Goal: Task Accomplishment & Management: Use online tool/utility

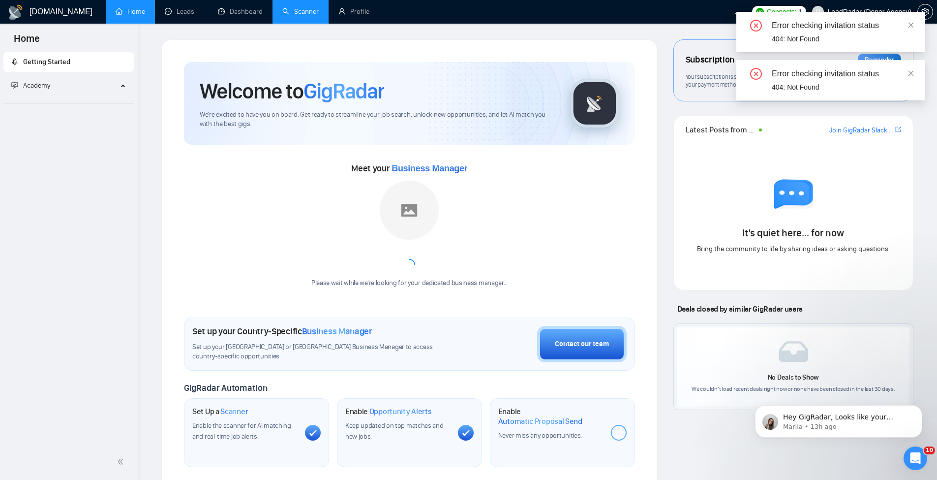
click at [300, 11] on link "Scanner" at bounding box center [300, 11] width 36 height 8
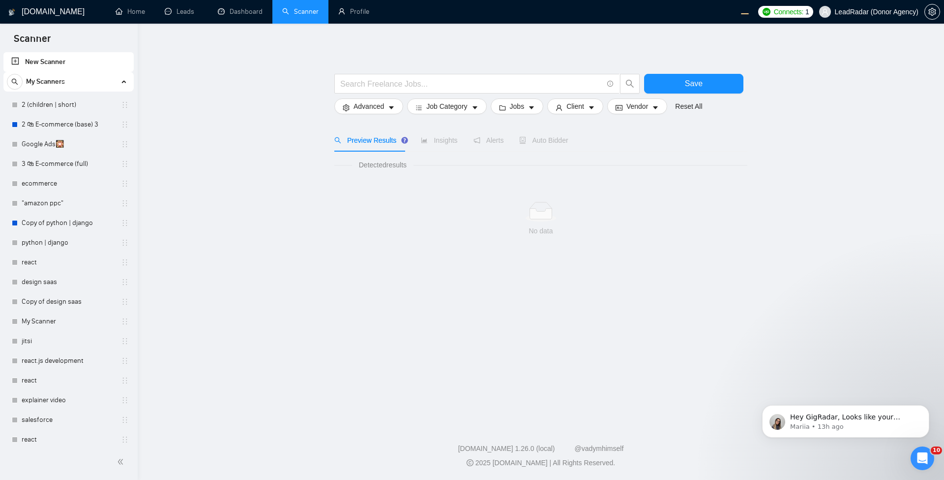
click at [66, 71] on link "New Scanner" at bounding box center [68, 62] width 115 height 20
click at [39, 66] on link "New Scanner" at bounding box center [68, 62] width 115 height 20
click at [59, 88] on span "My Scanners" at bounding box center [45, 82] width 39 height 20
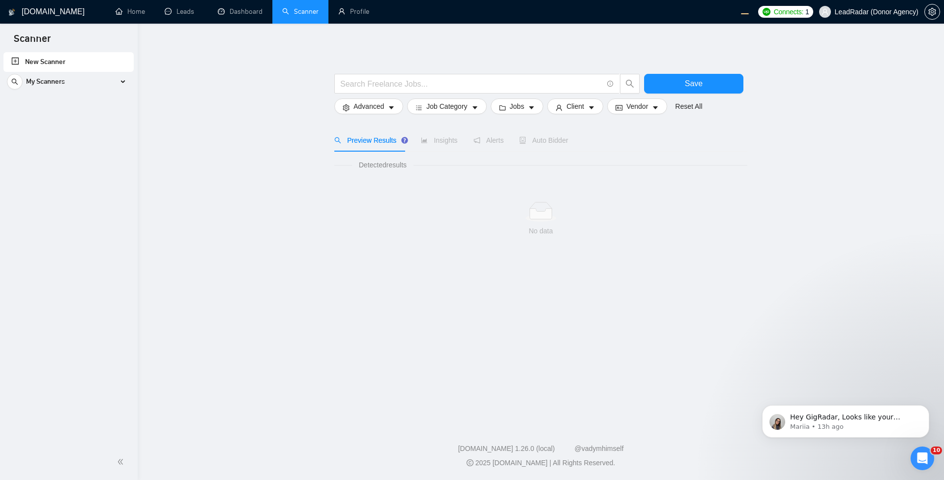
click at [93, 65] on link "New Scanner" at bounding box center [68, 62] width 115 height 20
click at [471, 83] on input "text" at bounding box center [471, 84] width 263 height 12
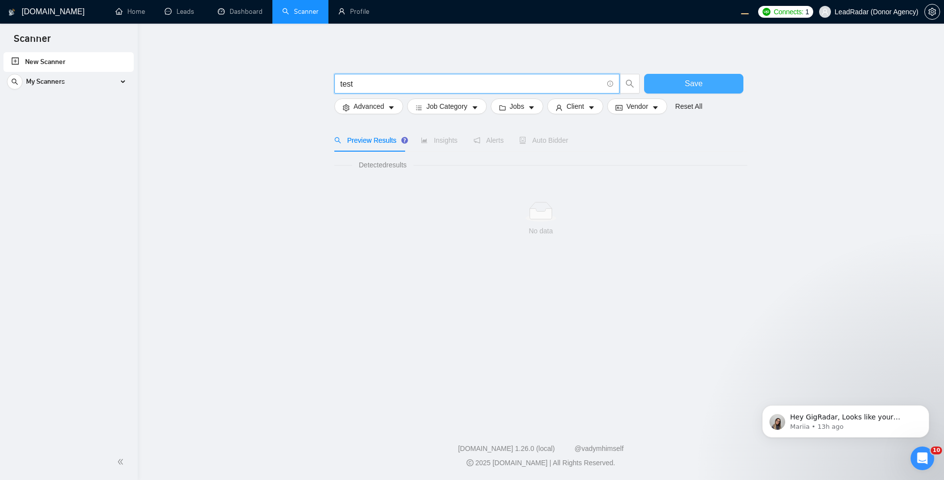
type input "test"
click at [688, 86] on span "Save" at bounding box center [694, 83] width 18 height 12
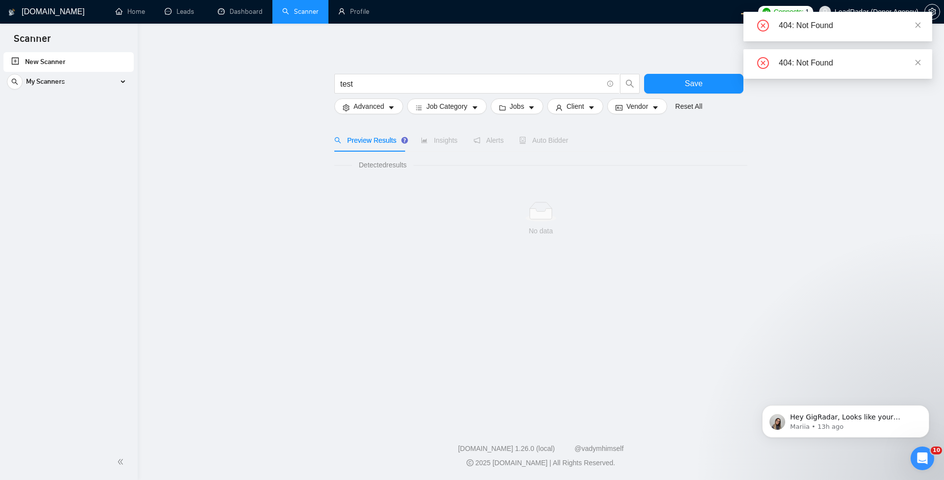
drag, startPoint x: 639, startPoint y: 176, endPoint x: 626, endPoint y: 157, distance: 22.2
click at [631, 162] on div "Detected results No data" at bounding box center [541, 209] width 413 height 100
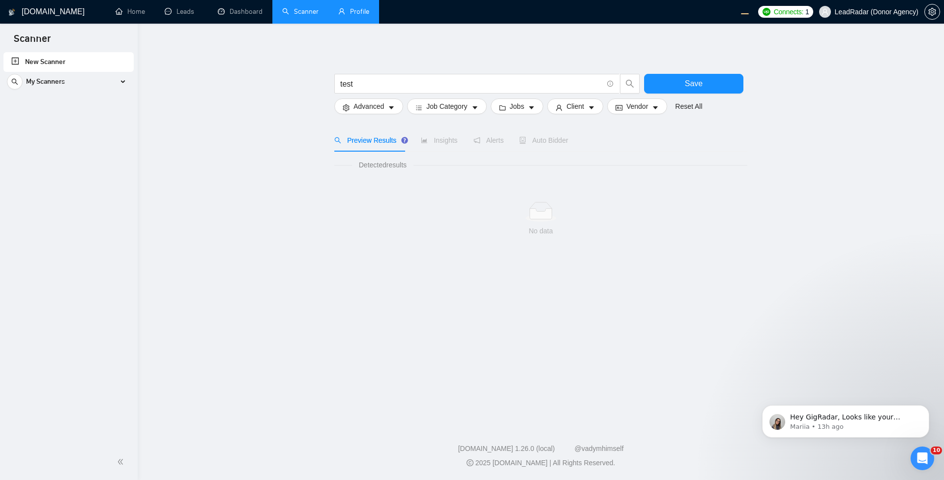
click at [368, 8] on link "Profile" at bounding box center [353, 11] width 31 height 8
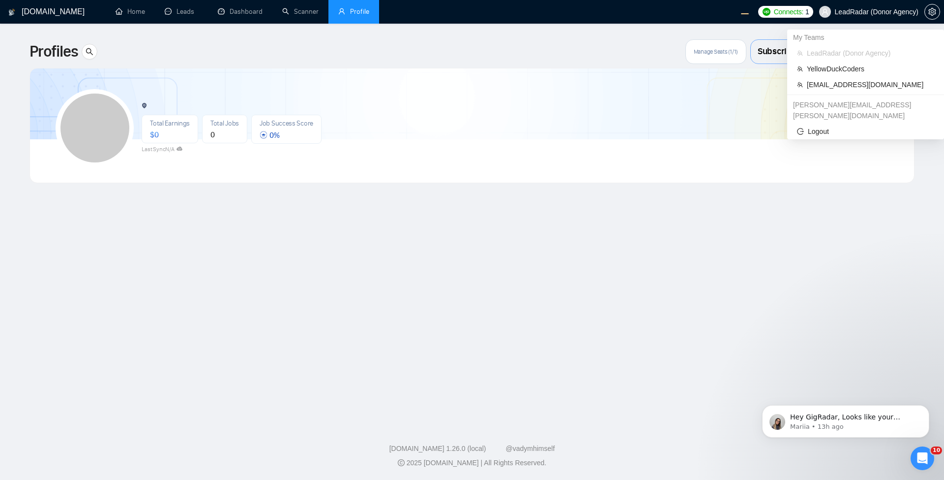
click at [883, 12] on span "LeadRadar (Donor Agency)" at bounding box center [877, 12] width 84 height 0
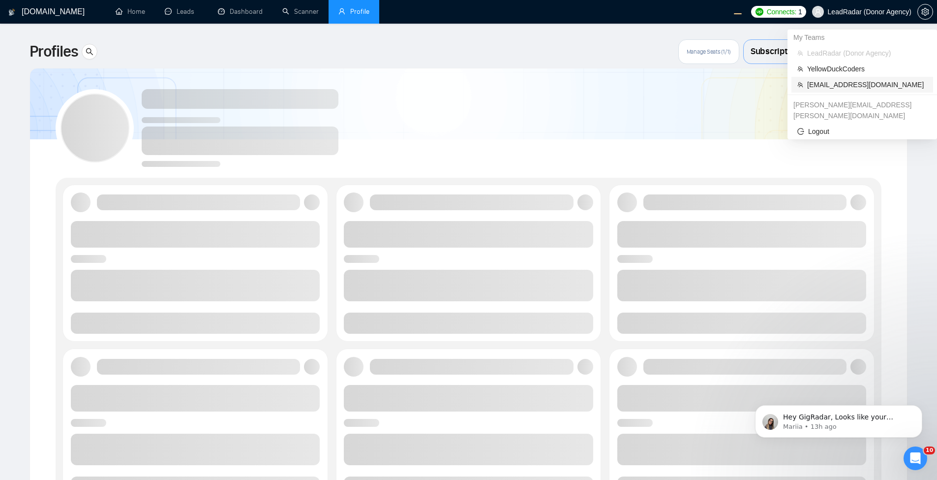
click at [828, 85] on span "workwiseupworkgency@gmail.com" at bounding box center [867, 84] width 120 height 11
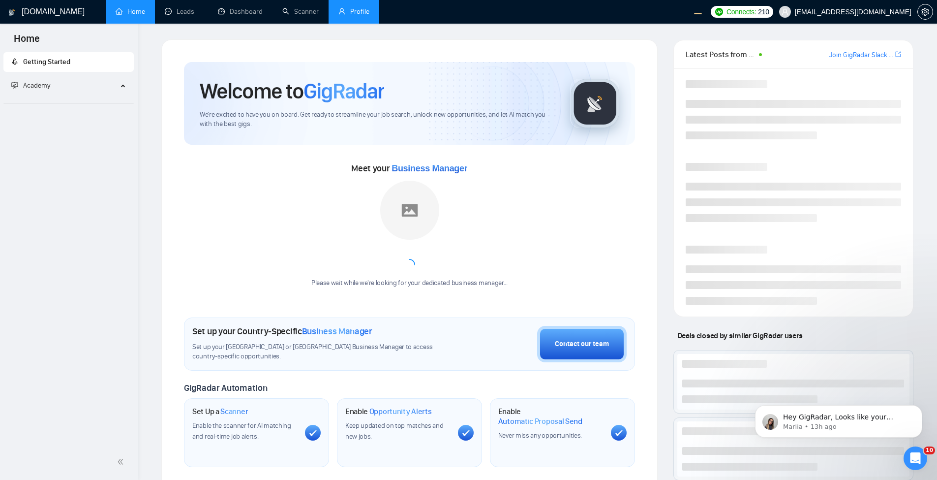
click at [925, 12] on div at bounding box center [925, 12] width 0 height 0
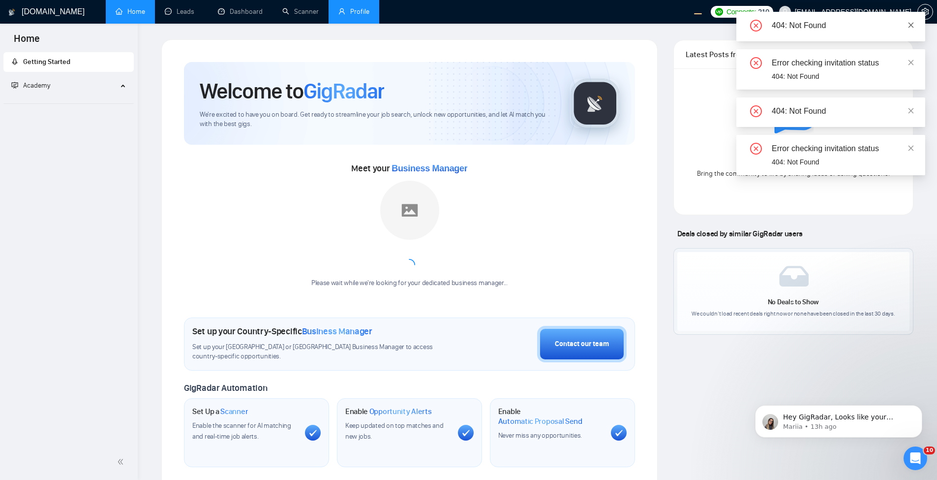
click at [914, 22] on icon "close" at bounding box center [911, 25] width 7 height 7
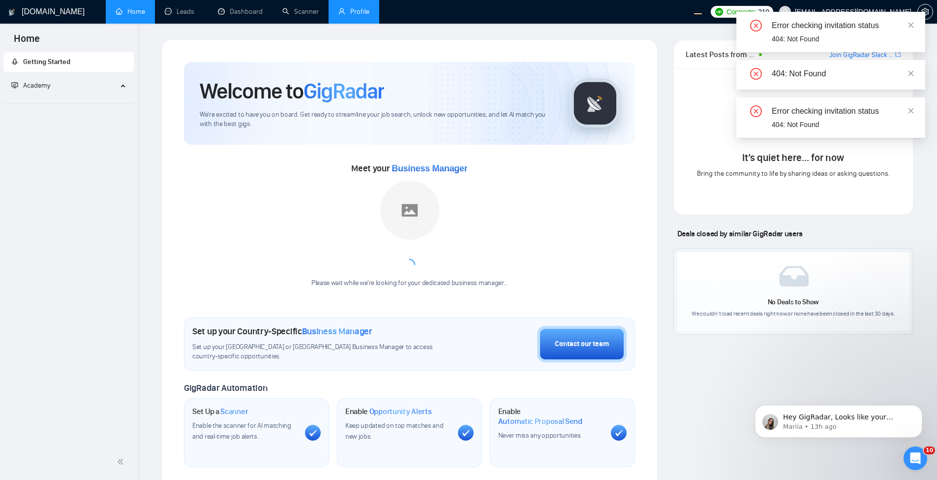
click at [914, 24] on div "Error checking invitation status 404: Not Found" at bounding box center [830, 32] width 189 height 40
click at [912, 24] on icon "close" at bounding box center [911, 24] width 5 height 5
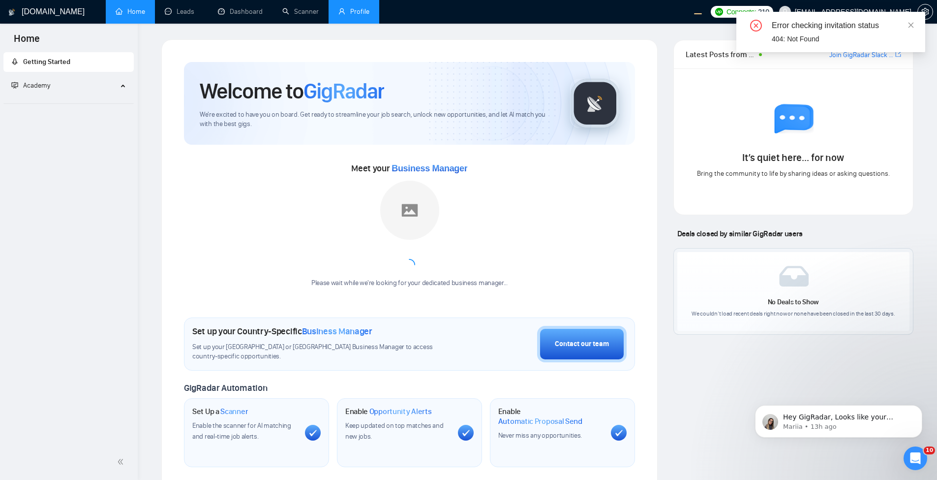
click at [361, 13] on link "Profile" at bounding box center [353, 11] width 31 height 8
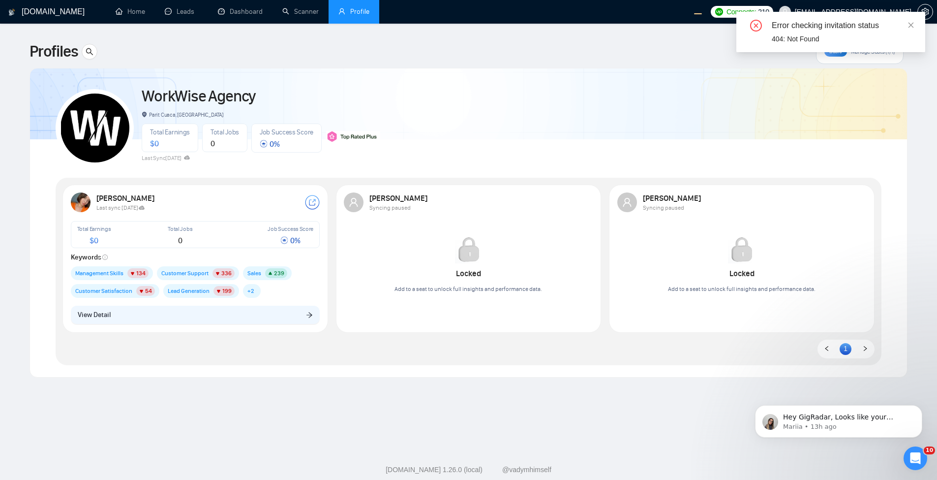
click at [917, 24] on div "Error checking invitation status 404: Not Found" at bounding box center [830, 32] width 189 height 40
click at [903, 23] on div "Error checking invitation status" at bounding box center [843, 26] width 142 height 12
click at [909, 24] on icon "close" at bounding box center [911, 25] width 7 height 7
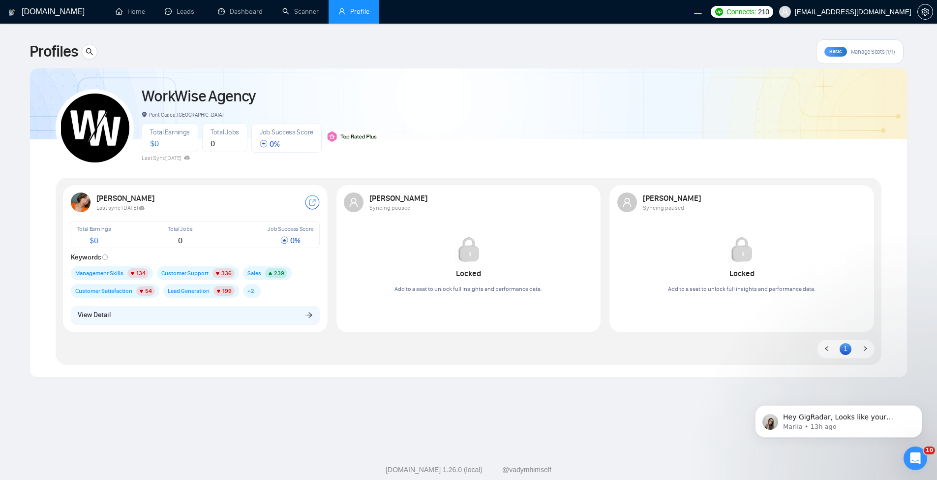
click at [872, 16] on span "workwiseupworkgency@gmail.com" at bounding box center [845, 11] width 144 height 31
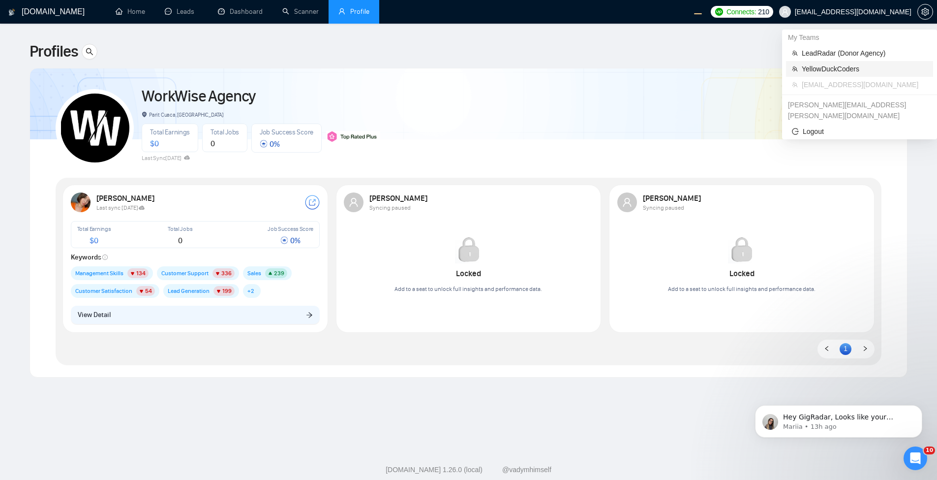
click at [837, 73] on span "YellowDuckCoders" at bounding box center [864, 68] width 125 height 11
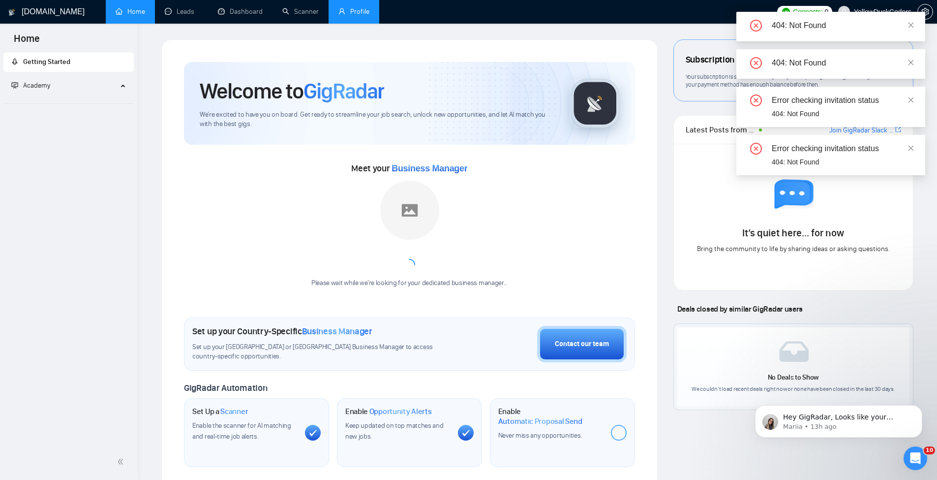
click at [356, 9] on link "Profile" at bounding box center [353, 11] width 31 height 8
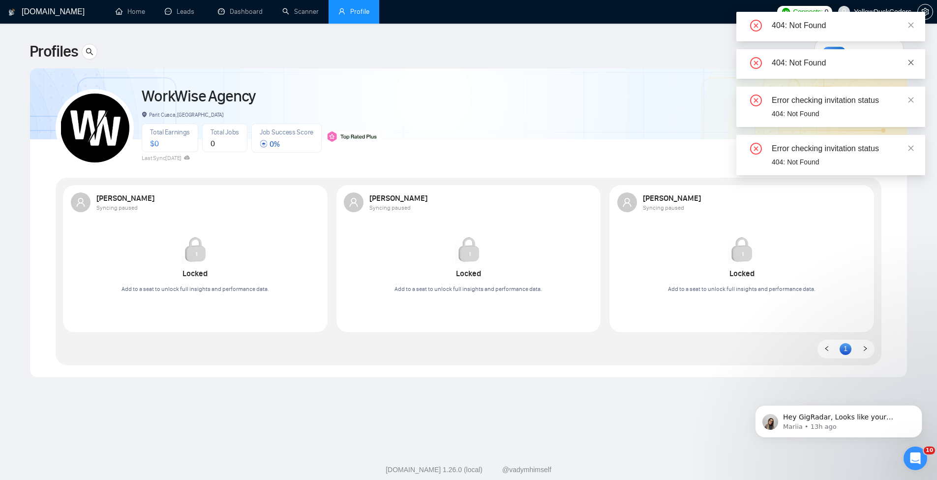
click at [914, 60] on icon "close" at bounding box center [911, 62] width 7 height 7
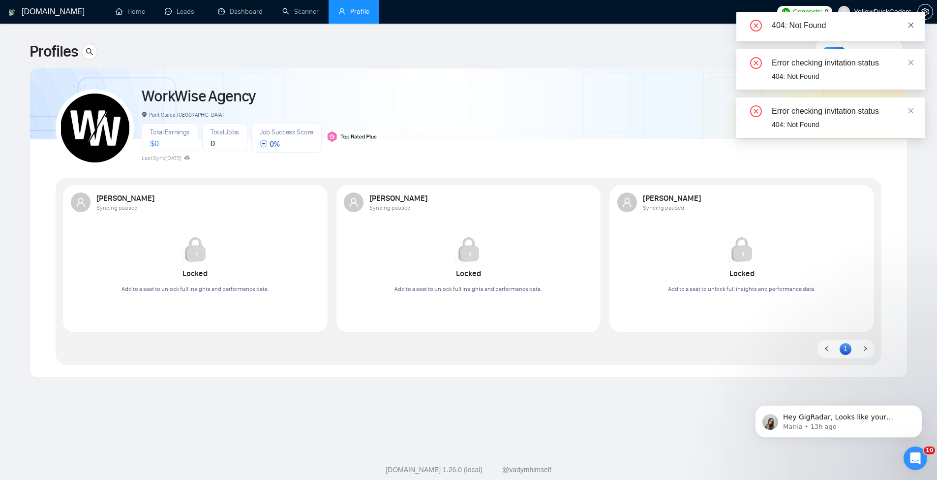
click at [910, 22] on icon "close" at bounding box center [911, 25] width 7 height 7
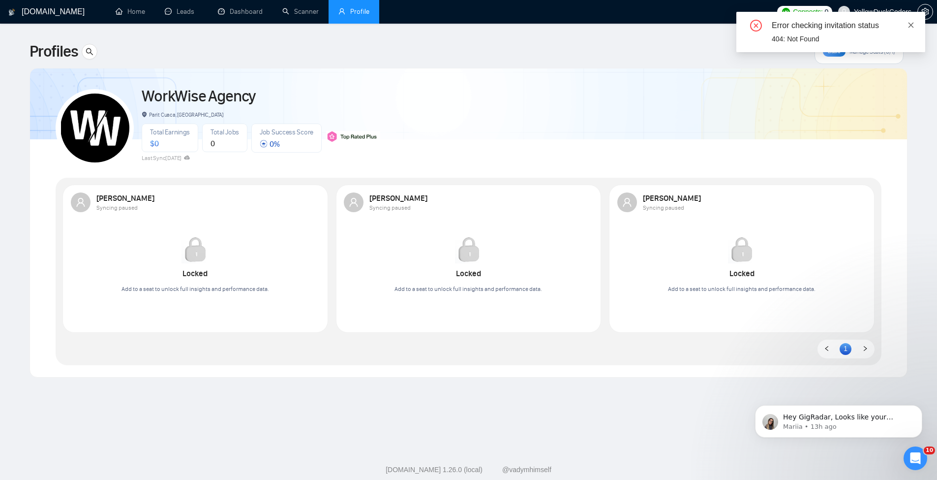
click at [913, 25] on icon "close" at bounding box center [911, 25] width 7 height 7
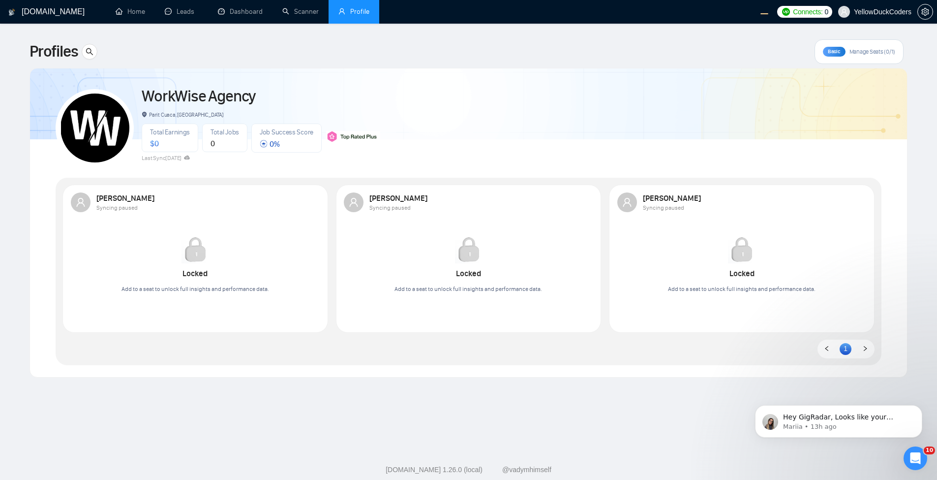
click at [701, 101] on div "WorkWise Agency Parit Cuaca, Indonesia Total Earnings $ 0 Total Jobs 0 Job Succ…" at bounding box center [469, 123] width 826 height 87
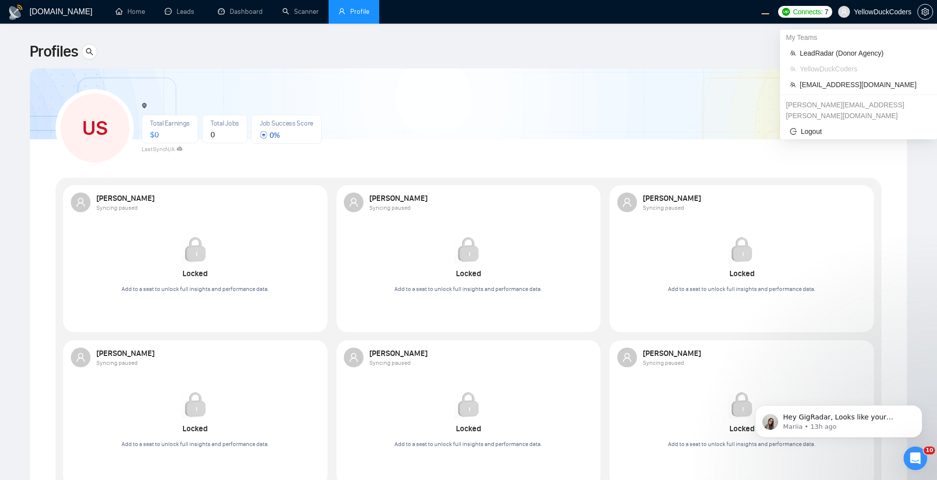
click at [867, 12] on span "YellowDuckCoders" at bounding box center [883, 12] width 58 height 0
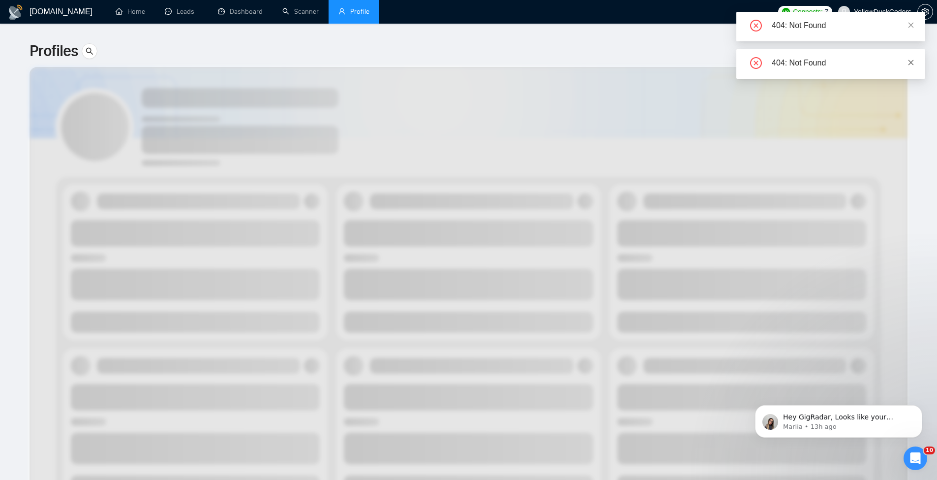
click at [911, 65] on icon "close" at bounding box center [911, 62] width 7 height 7
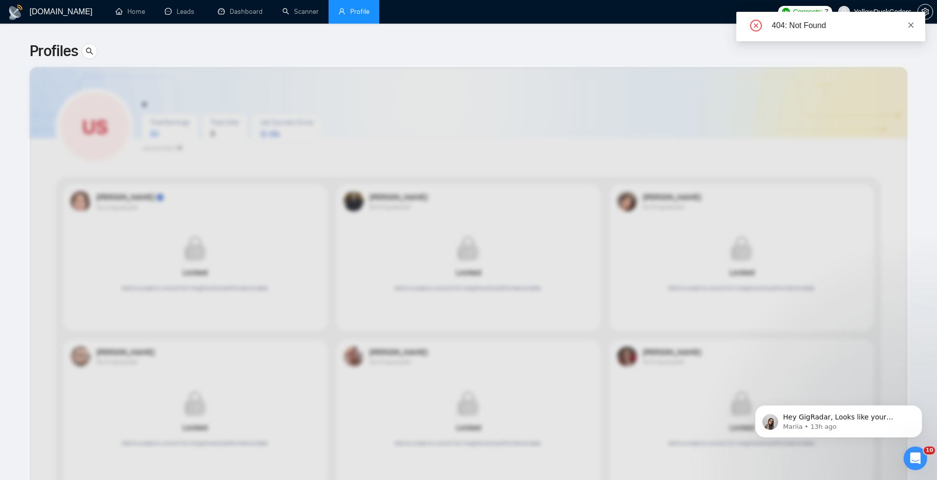
click at [909, 24] on icon "close" at bounding box center [911, 25] width 7 height 7
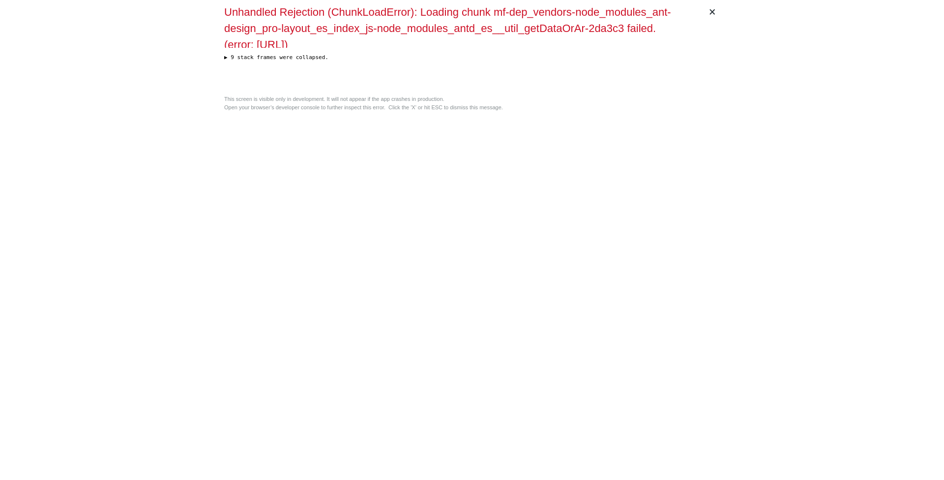
click at [297, 177] on div "× Unhandled Rejection (ChunkLoadError): Loading chunk mf-dep_vendors-node_modul…" at bounding box center [472, 240] width 504 height 480
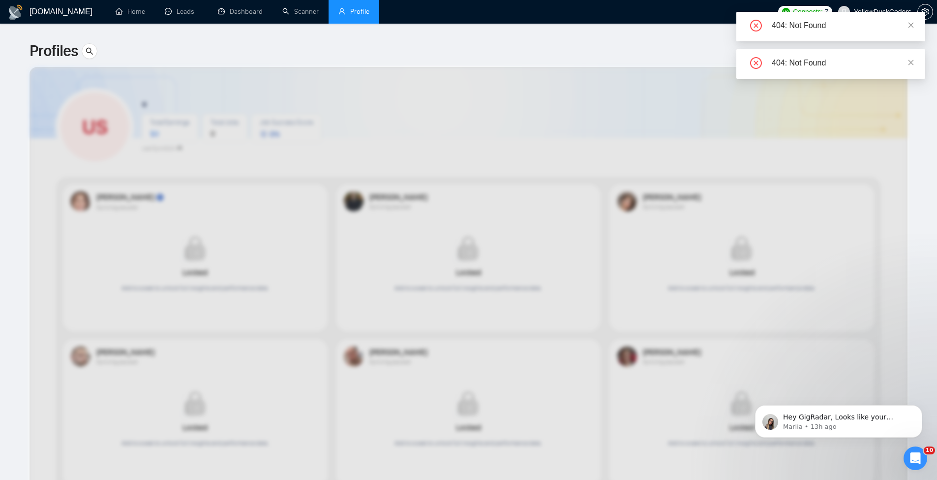
click at [916, 61] on div "404: Not Found" at bounding box center [830, 64] width 189 height 30
click at [908, 62] on icon "close" at bounding box center [911, 62] width 7 height 7
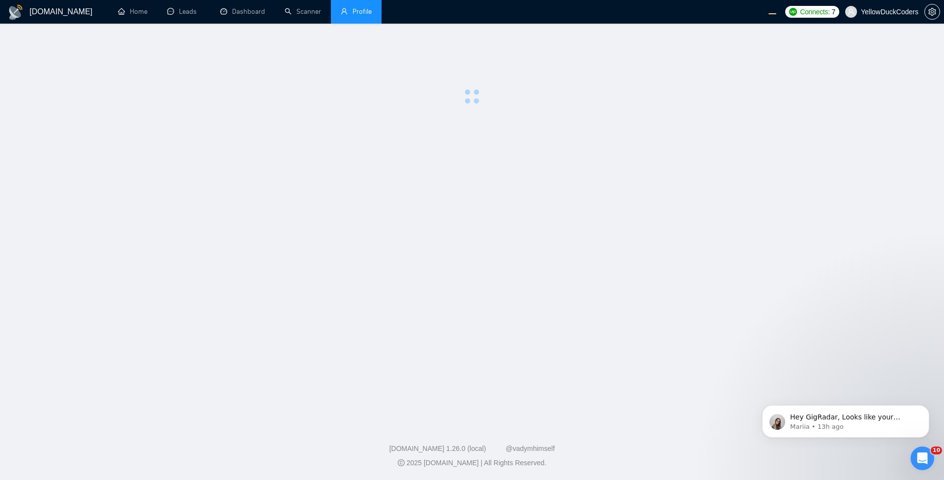
click at [601, 148] on main at bounding box center [472, 221] width 913 height 365
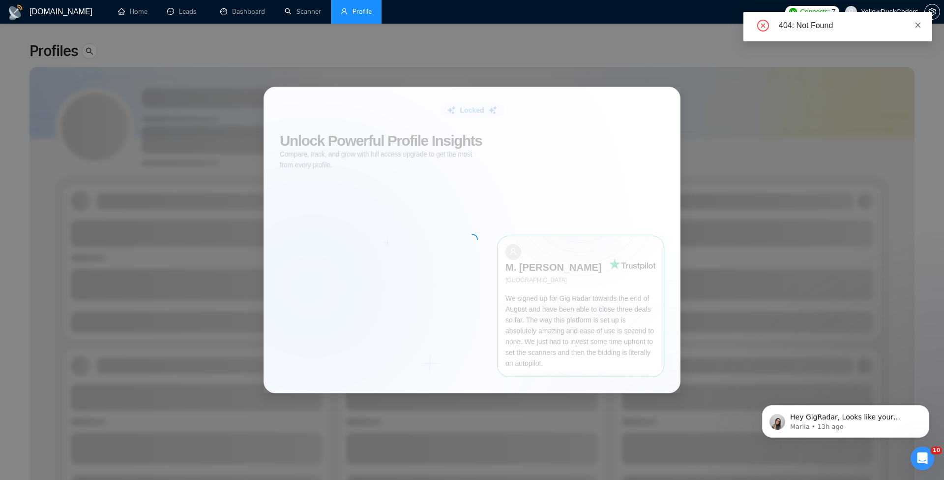
click at [917, 25] on icon "close" at bounding box center [918, 25] width 7 height 7
